Goal: Navigation & Orientation: Find specific page/section

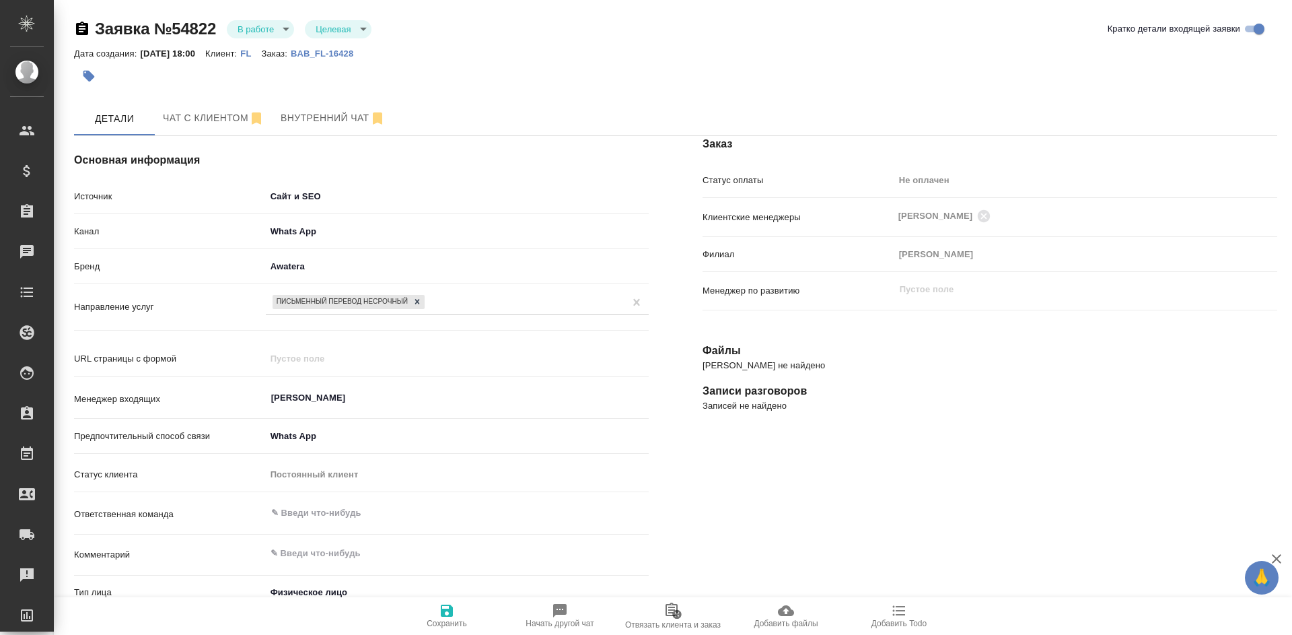
select select "RU"
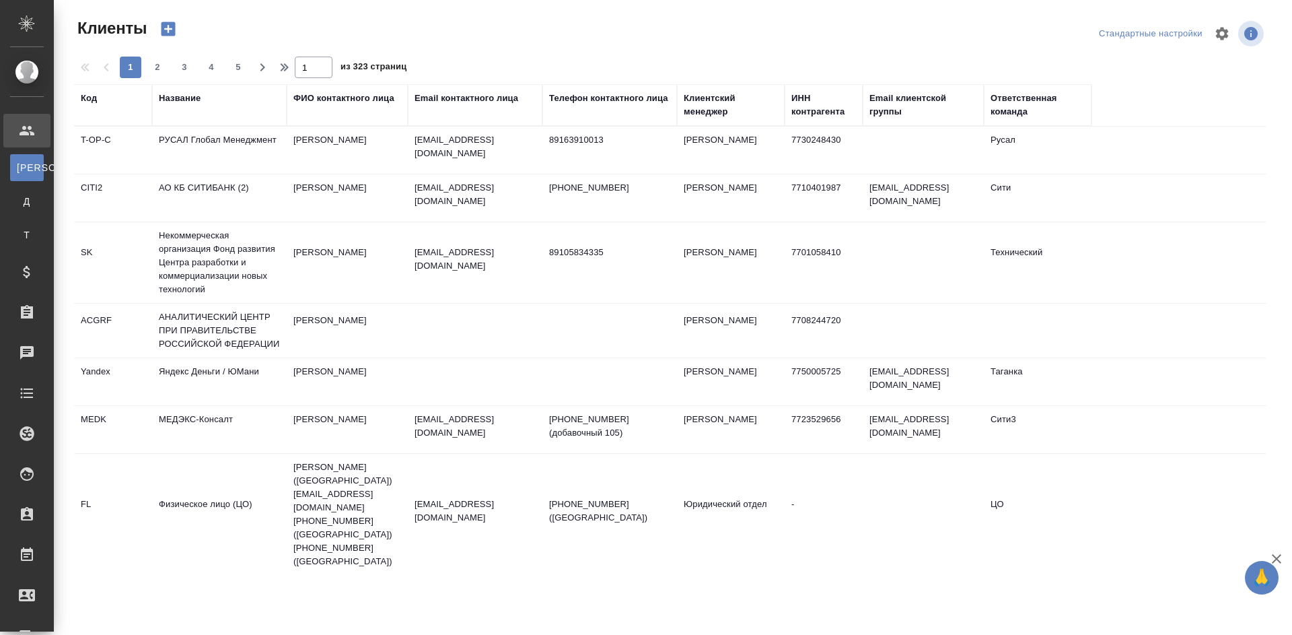
select select "RU"
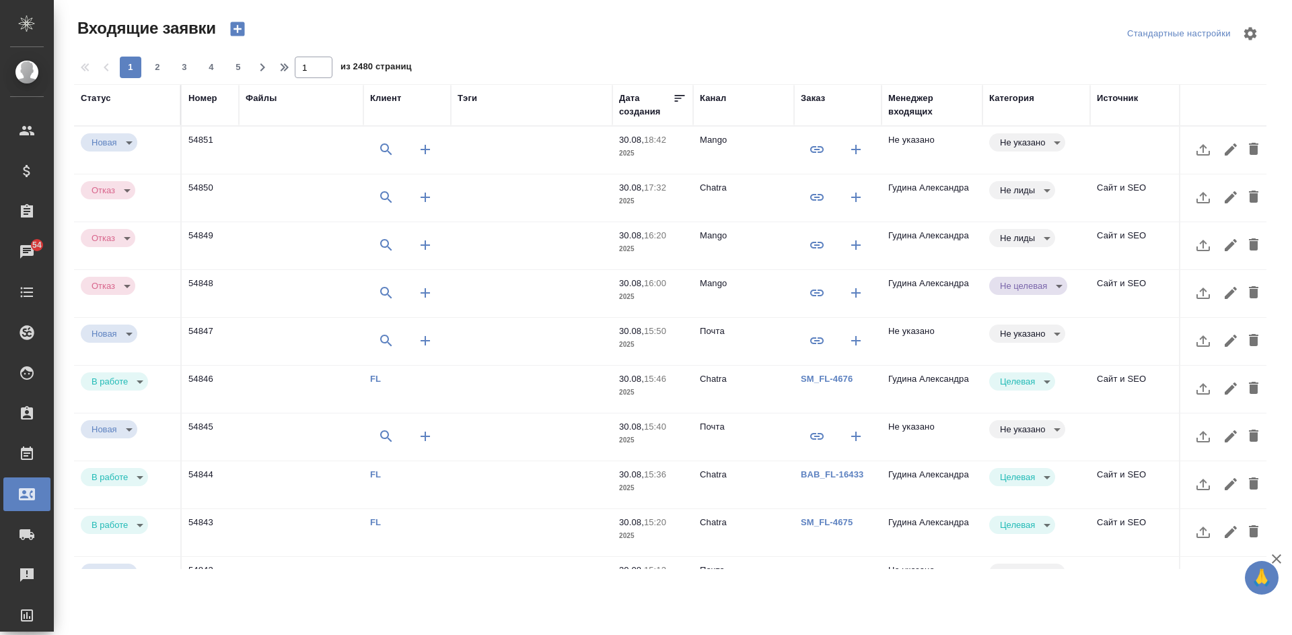
select select "RU"
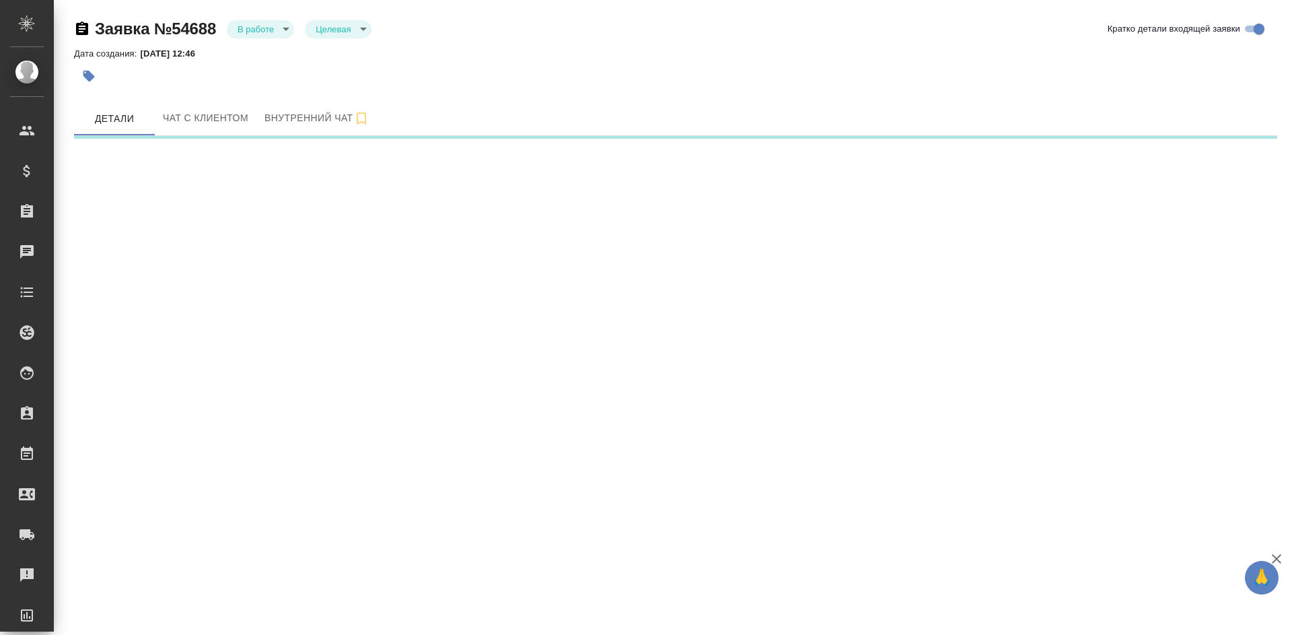
select select "RU"
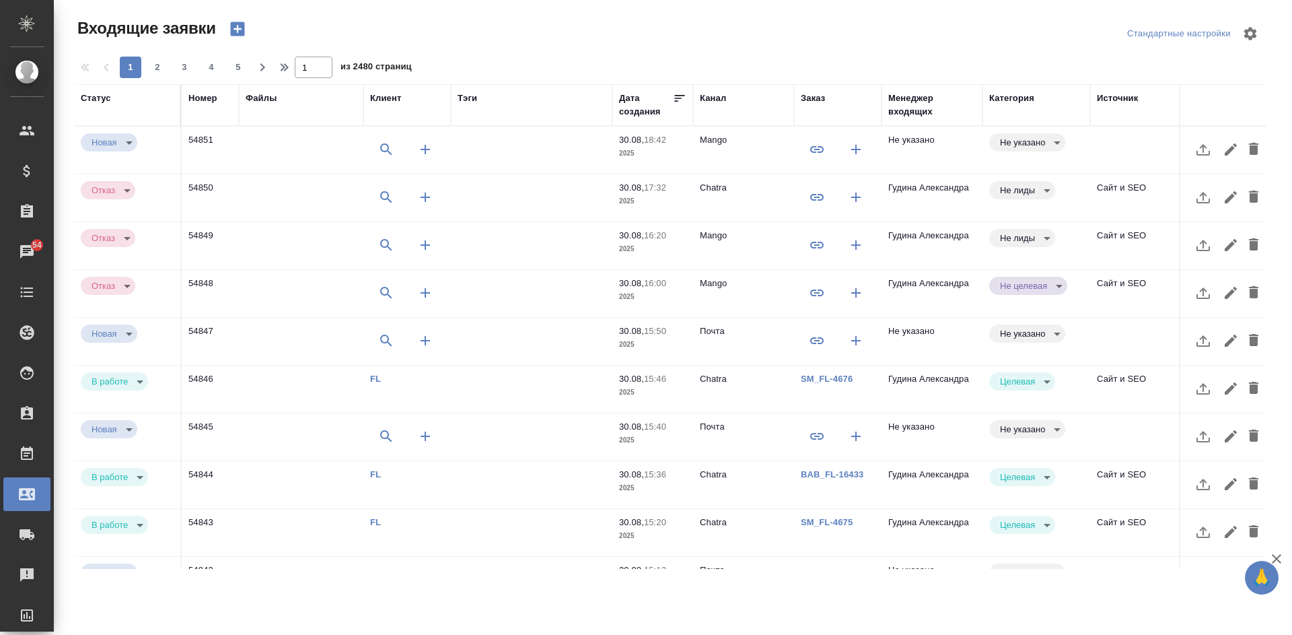
select select "RU"
